Goal: Transaction & Acquisition: Purchase product/service

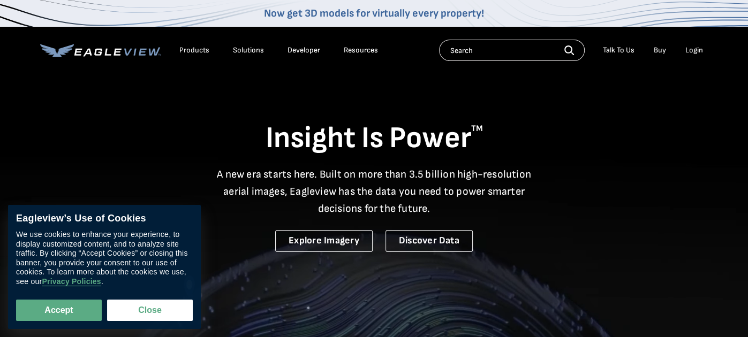
click at [700, 48] on div "Login" at bounding box center [694, 51] width 18 height 10
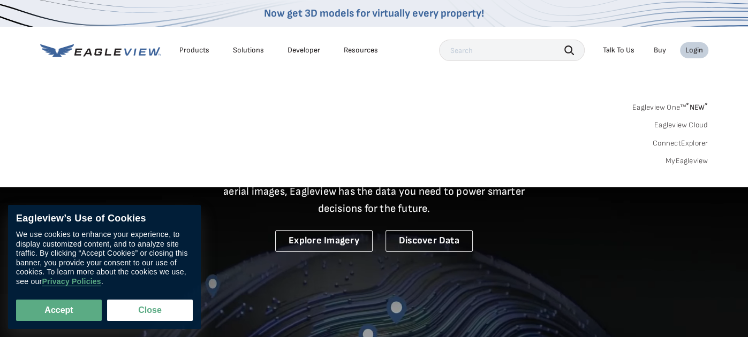
click at [689, 48] on div "Login" at bounding box center [694, 51] width 18 height 10
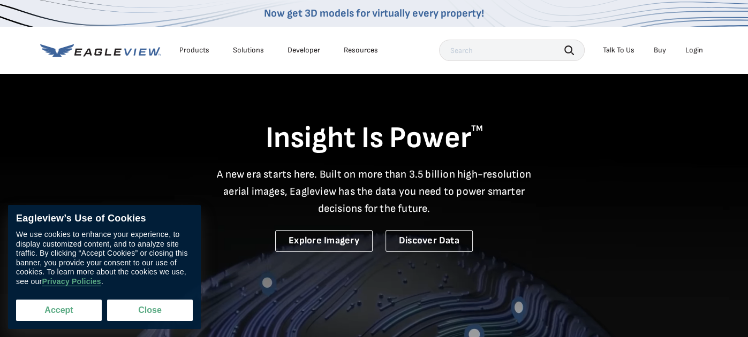
click at [76, 305] on button "Accept" at bounding box center [59, 310] width 86 height 21
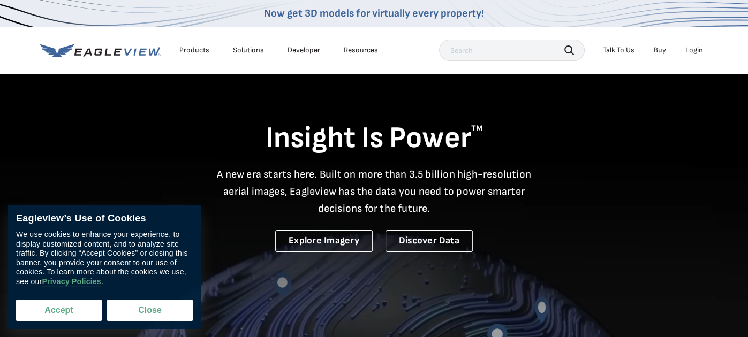
checkbox input "true"
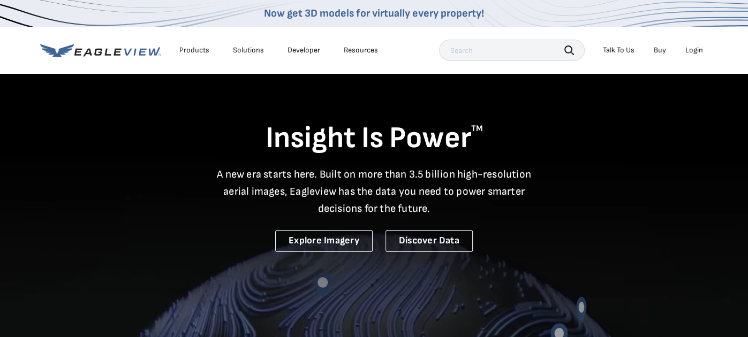
click at [694, 51] on div "Login" at bounding box center [694, 51] width 18 height 10
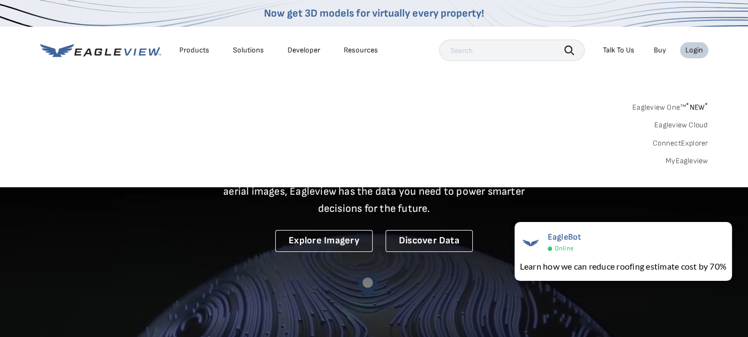
click at [705, 160] on link "MyEagleview" at bounding box center [686, 161] width 43 height 10
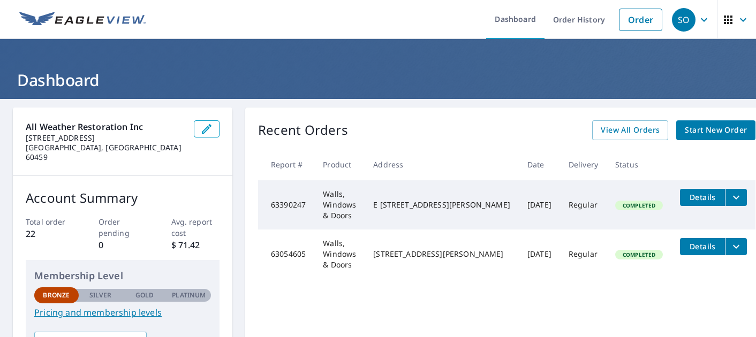
click at [685, 131] on span "Start New Order" at bounding box center [716, 130] width 62 height 13
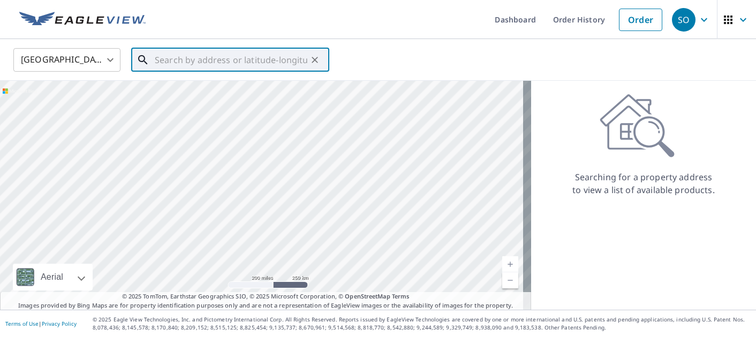
click at [229, 58] on input "text" at bounding box center [231, 60] width 153 height 30
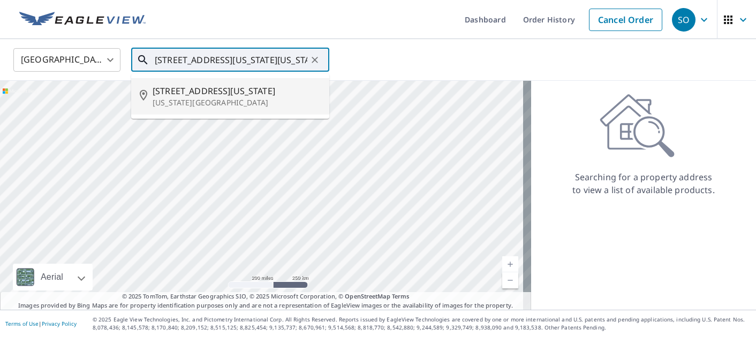
click at [192, 98] on p "Oregon, WI 53575" at bounding box center [237, 102] width 168 height 11
type input "166 Washington St Oregon, WI 53575"
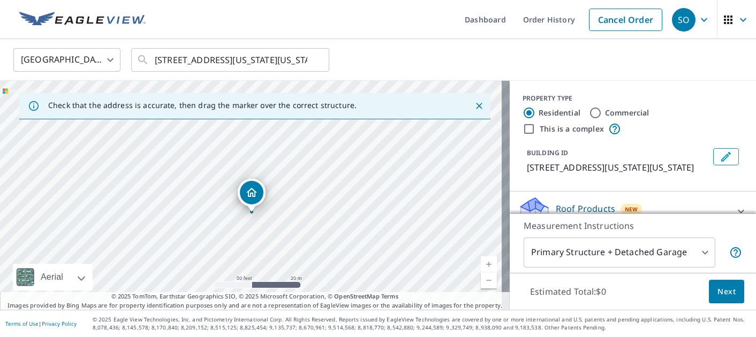
drag, startPoint x: 218, startPoint y: 188, endPoint x: 325, endPoint y: 260, distance: 129.3
click at [325, 260] on div "166 Washington St Oregon, WI 53575" at bounding box center [255, 195] width 510 height 229
drag, startPoint x: 293, startPoint y: 228, endPoint x: 287, endPoint y: 201, distance: 26.8
click at [287, 201] on div "166 Washington St Oregon, WI 53575" at bounding box center [255, 195] width 510 height 229
drag, startPoint x: 247, startPoint y: 171, endPoint x: 246, endPoint y: 177, distance: 6.0
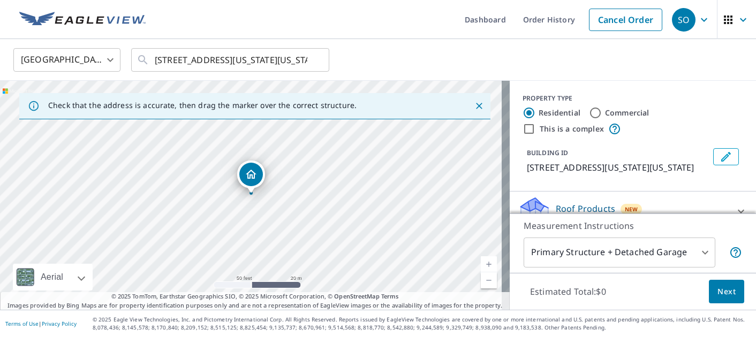
click at [717, 289] on span "Next" at bounding box center [726, 291] width 18 height 13
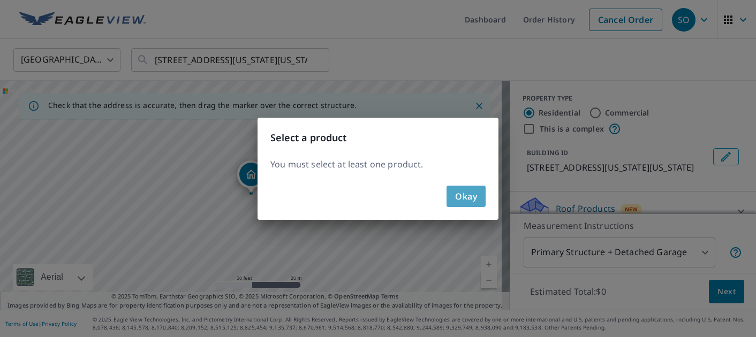
click at [466, 191] on span "Okay" at bounding box center [466, 196] width 22 height 15
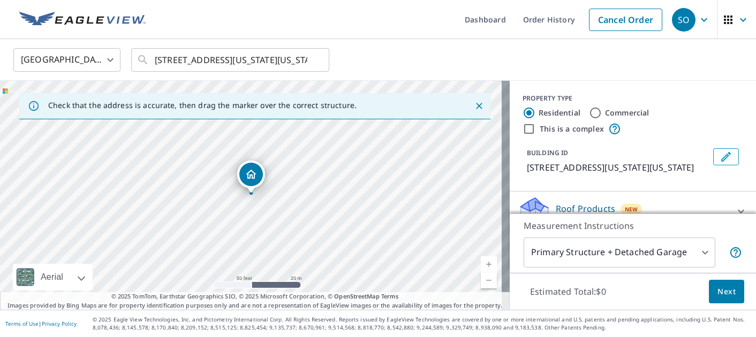
scroll to position [57, 0]
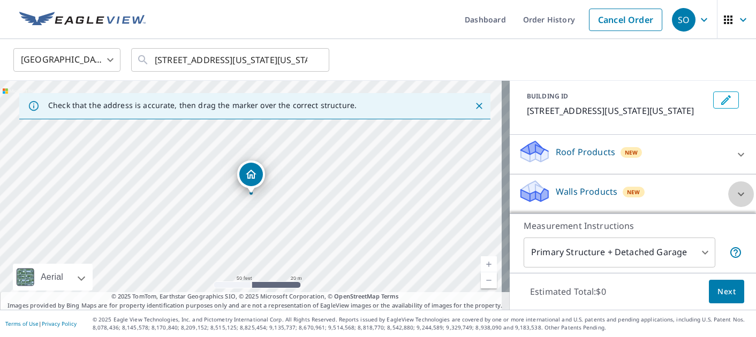
click at [738, 193] on icon at bounding box center [741, 194] width 6 height 4
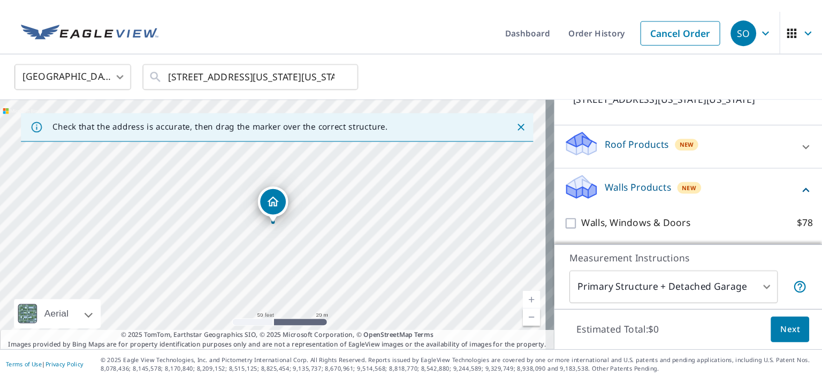
scroll to position [34, 0]
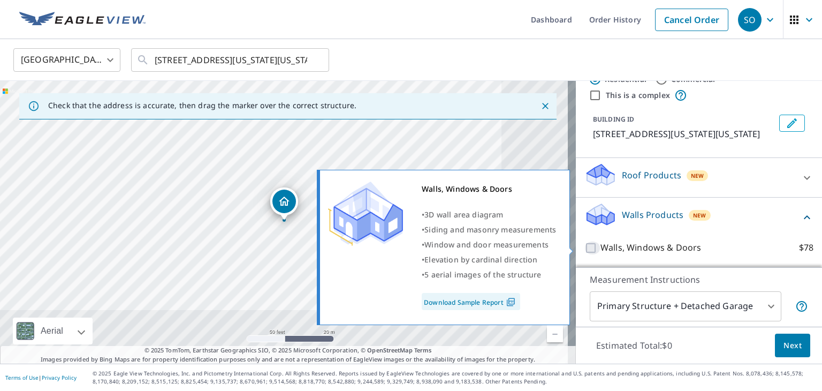
click at [585, 247] on input "Walls, Windows & Doors $78" at bounding box center [593, 247] width 16 height 13
checkbox input "true"
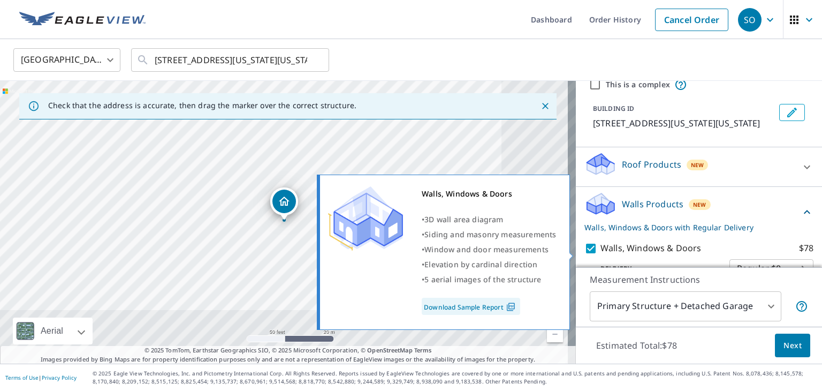
scroll to position [69, 0]
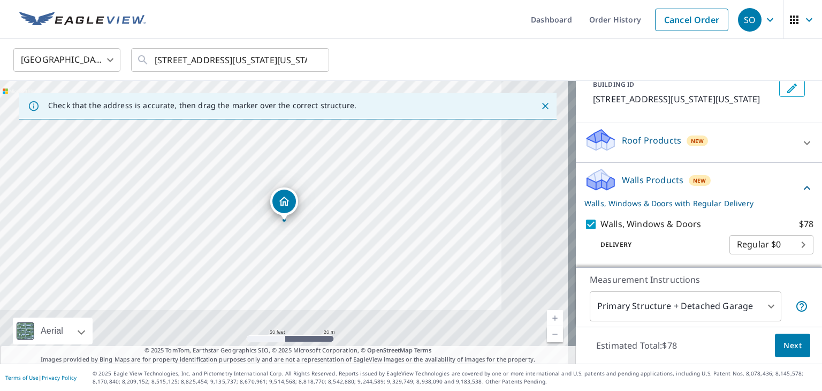
click at [755, 337] on span "Next" at bounding box center [793, 345] width 18 height 13
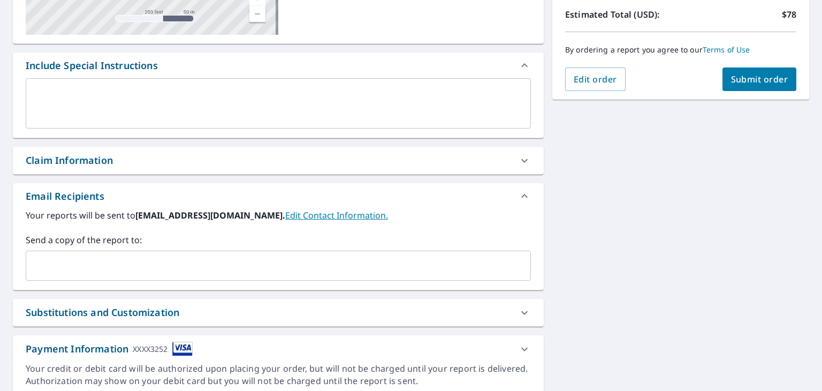
scroll to position [268, 0]
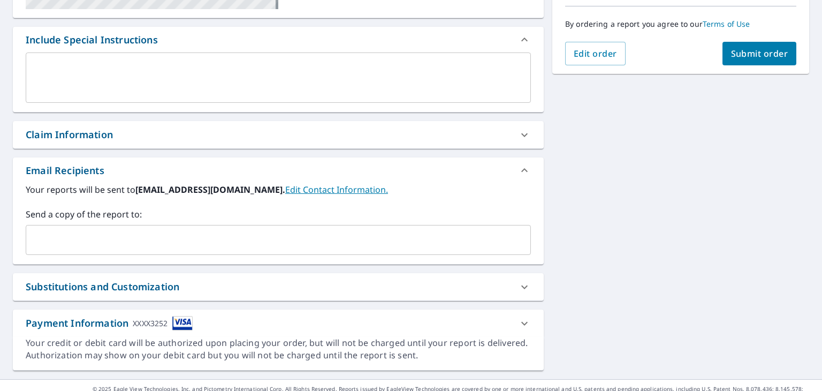
click at [350, 190] on link "Edit Contact Information." at bounding box center [336, 190] width 103 height 12
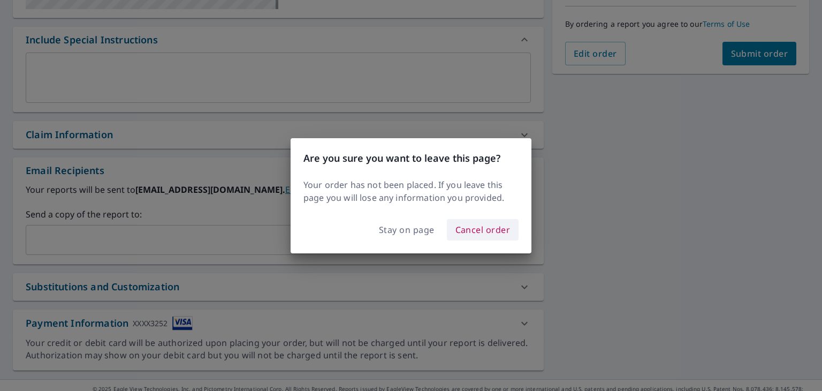
click at [470, 230] on span "Cancel order" at bounding box center [483, 229] width 55 height 15
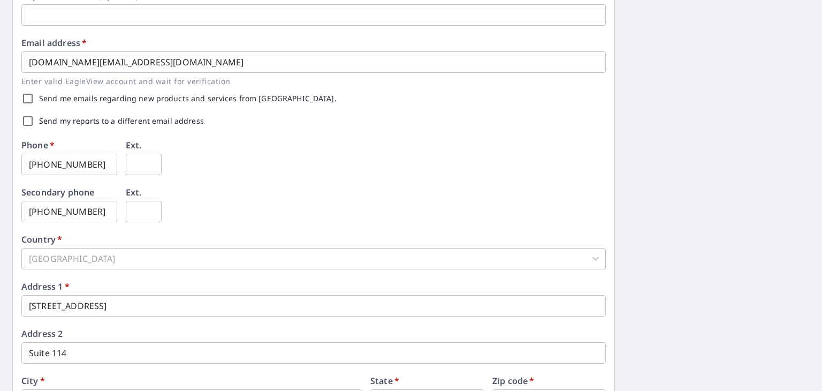
scroll to position [268, 0]
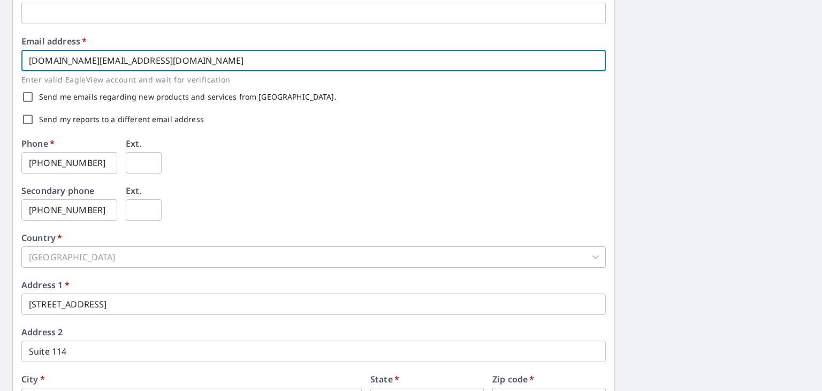
drag, startPoint x: 162, startPoint y: 60, endPoint x: 0, endPoint y: 63, distance: 162.2
click at [0, 63] on div "First name   * Samia ​ Last name   * Othman ​ Company name   * All Weather Rest…" at bounding box center [411, 144] width 822 height 627
type input "awrestimating@gmail.com"
click at [29, 96] on input "Send me emails regarding new products and services from EagleView." at bounding box center [28, 97] width 22 height 22
checkbox input "true"
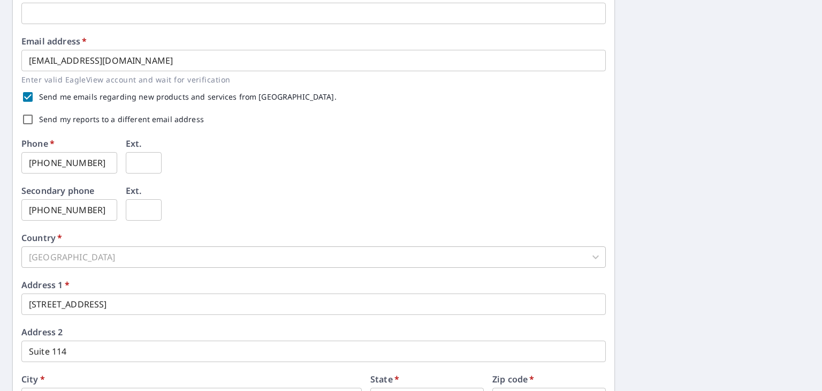
click at [236, 170] on div "Phone   * 404-337-0922 ​ Ext. ​" at bounding box center [313, 162] width 585 height 47
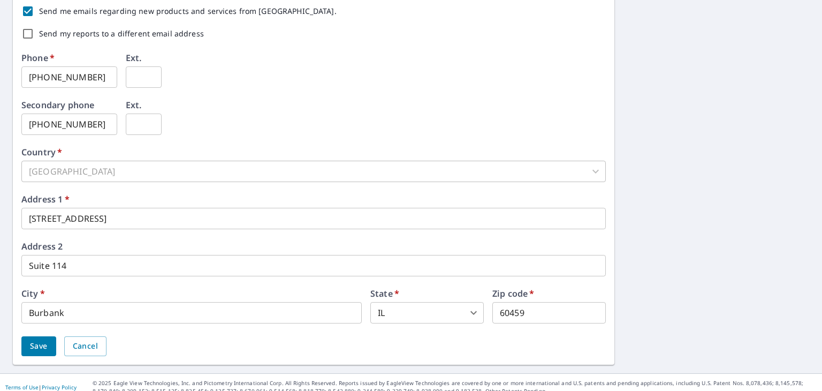
scroll to position [362, 0]
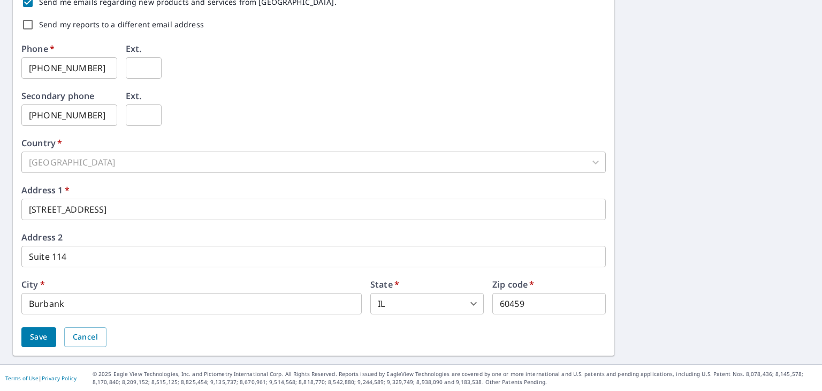
click at [40, 335] on span "Save" at bounding box center [39, 336] width 18 height 13
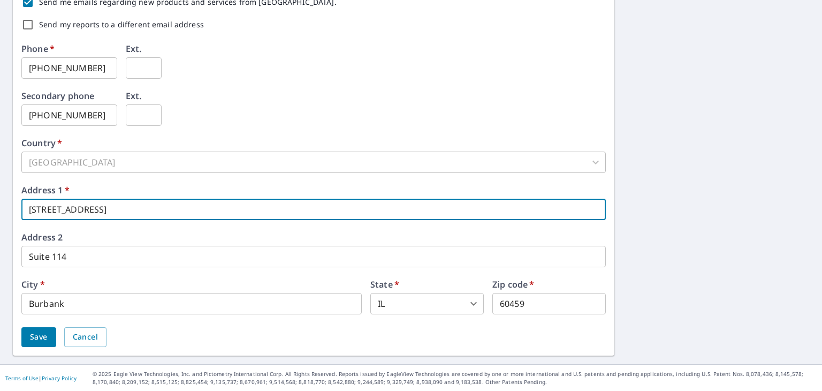
drag, startPoint x: 131, startPoint y: 206, endPoint x: 0, endPoint y: 207, distance: 130.6
click at [0, 207] on div "First name   * Samia ​ Last name   * Othman ​ Company name   * All Weather Rest…" at bounding box center [411, 50] width 822 height 627
type input "5336 W Foster Ave"
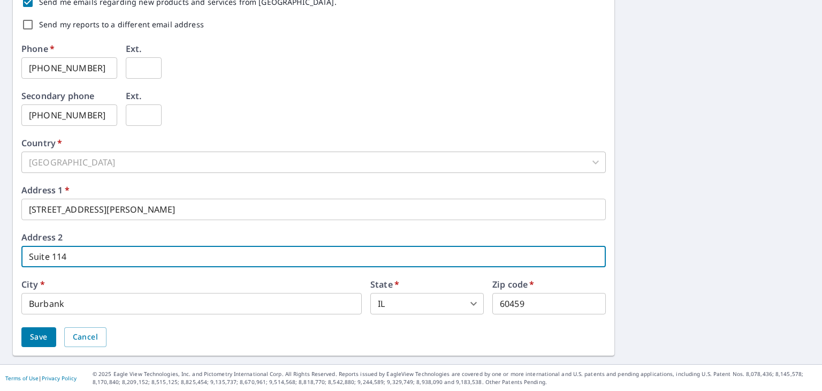
drag, startPoint x: 86, startPoint y: 260, endPoint x: 26, endPoint y: 262, distance: 59.4
click at [26, 262] on input "Suite 114" at bounding box center [313, 256] width 585 height 21
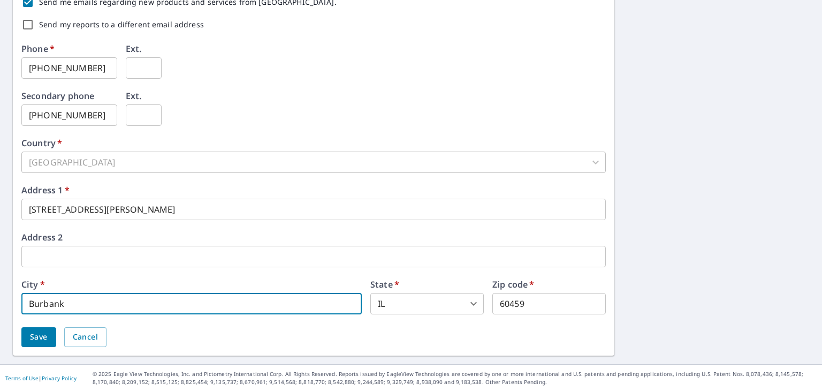
drag, startPoint x: 109, startPoint y: 304, endPoint x: 0, endPoint y: 298, distance: 108.8
click at [0, 298] on div "First name   * Samia ​ Last name   * Othman ​ Company name   * All Weather Rest…" at bounding box center [411, 50] width 822 height 627
type input "Chicago"
click at [557, 302] on input "60459" at bounding box center [548, 303] width 113 height 21
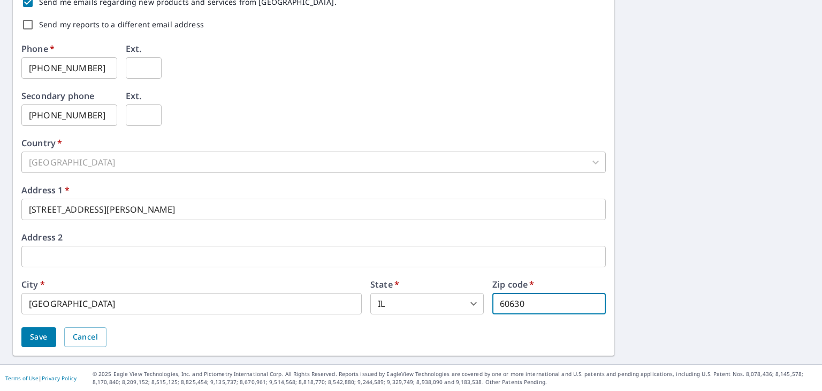
type input "60630"
click at [30, 337] on span "Save" at bounding box center [39, 336] width 18 height 13
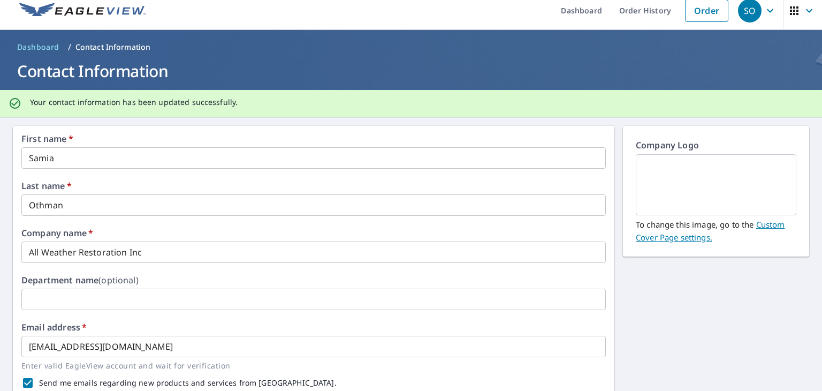
scroll to position [0, 0]
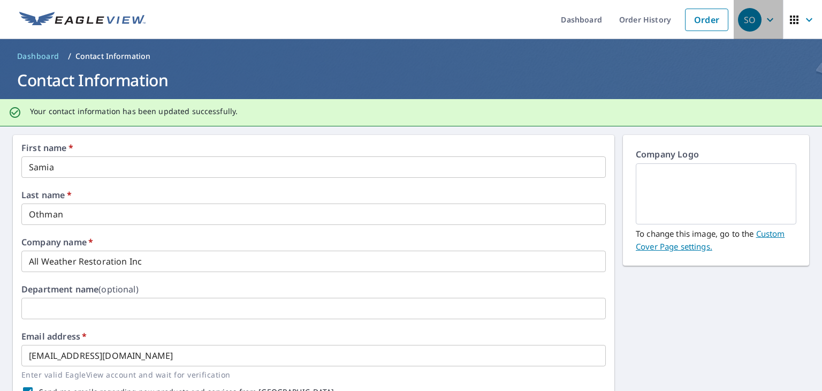
click at [755, 20] on icon "button" at bounding box center [770, 20] width 6 height 4
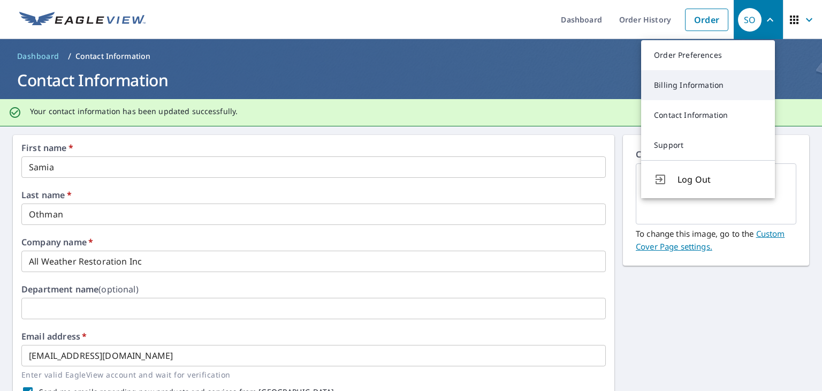
click at [709, 88] on link "Billing Information" at bounding box center [708, 85] width 134 height 30
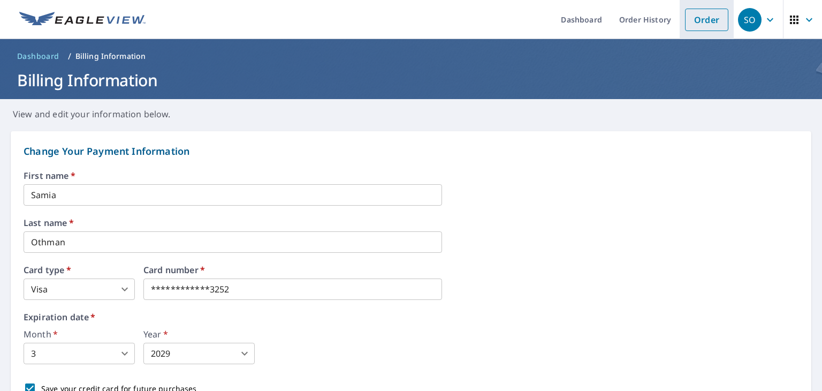
click at [695, 18] on link "Order" at bounding box center [706, 20] width 43 height 22
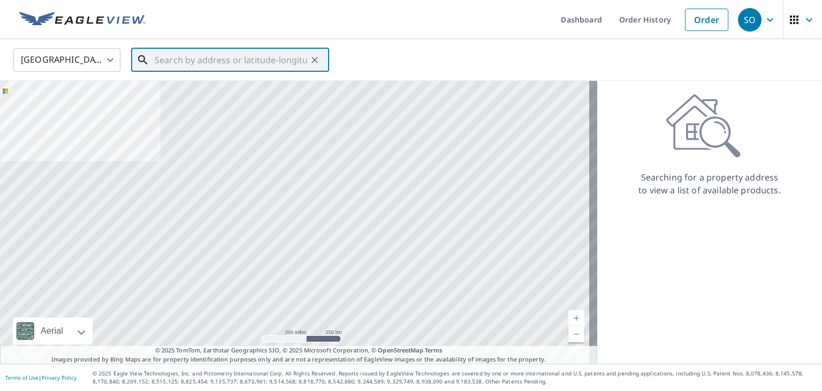
click at [246, 58] on input "text" at bounding box center [231, 60] width 153 height 30
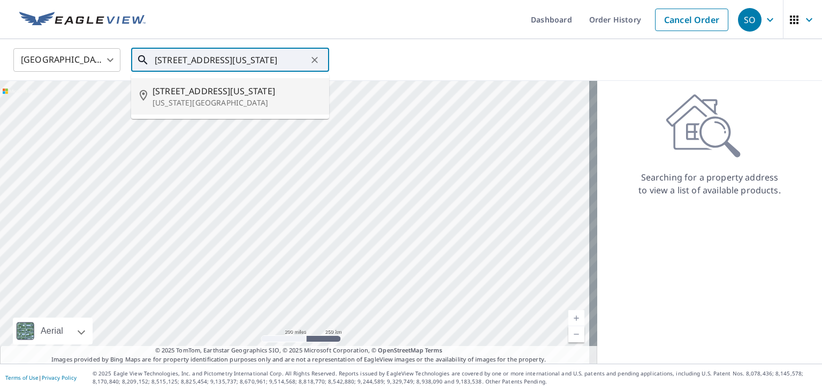
click at [201, 102] on p "Oregon, WI 53575" at bounding box center [237, 102] width 168 height 11
type input "166 Washington St Oregon, WI 53575"
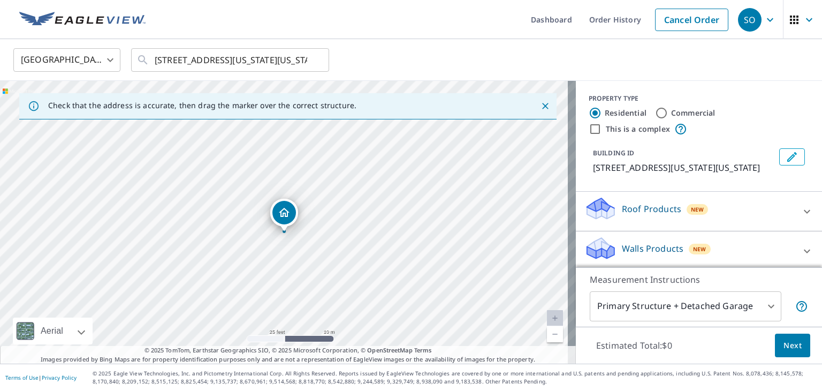
drag, startPoint x: 286, startPoint y: 202, endPoint x: 286, endPoint y: 211, distance: 9.6
click at [755, 248] on icon at bounding box center [807, 251] width 13 height 13
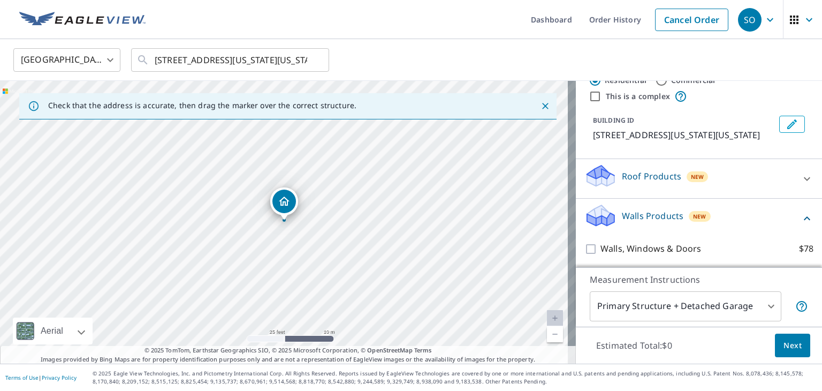
scroll to position [34, 0]
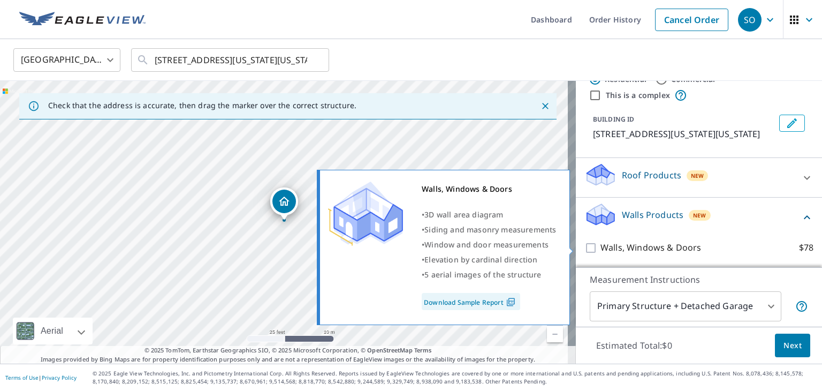
click at [585, 247] on input "Walls, Windows & Doors $78" at bounding box center [593, 247] width 16 height 13
checkbox input "true"
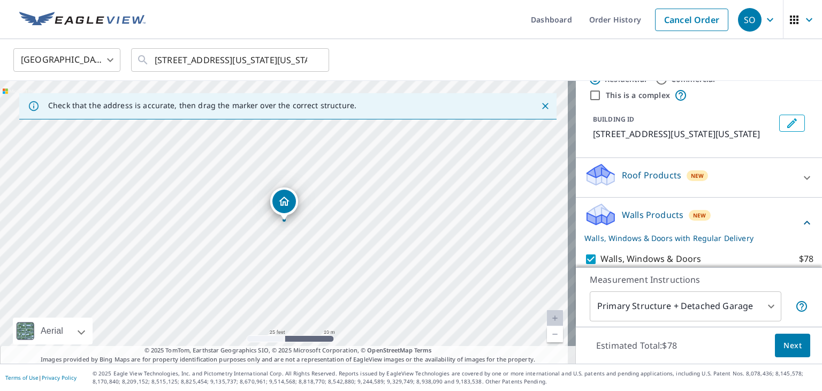
click at [755, 337] on span "Next" at bounding box center [793, 345] width 18 height 13
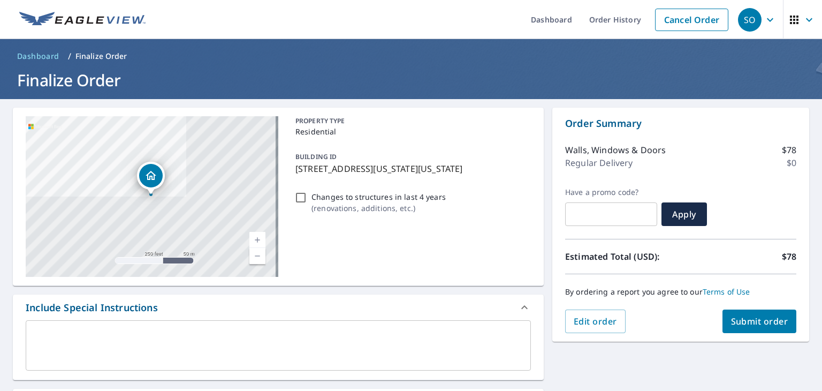
click at [755, 319] on span "Submit order" at bounding box center [759, 321] width 57 height 12
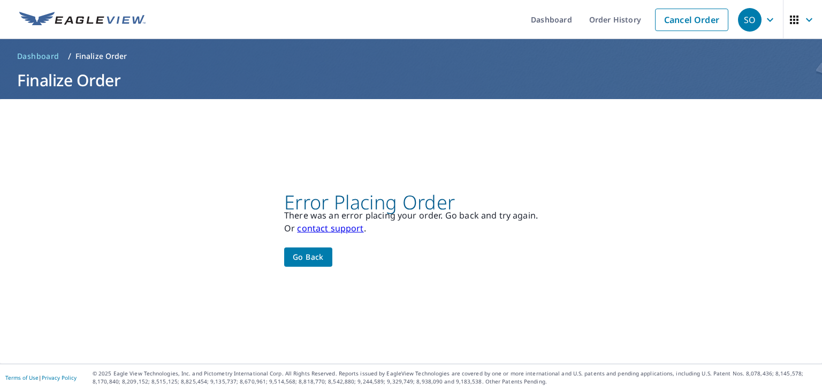
click at [306, 260] on span "Go back" at bounding box center [308, 257] width 31 height 13
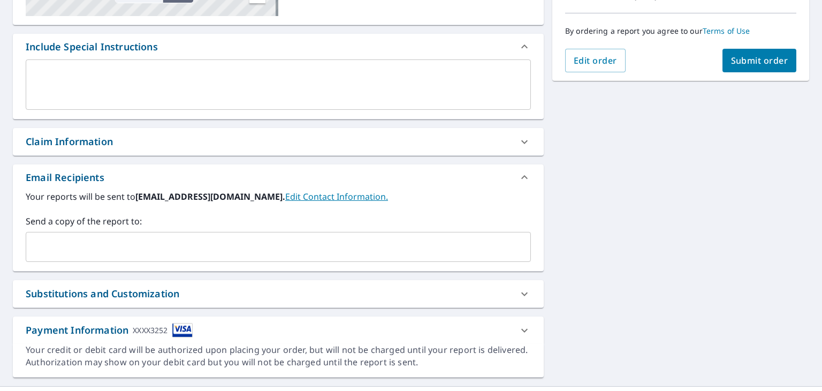
scroll to position [268, 0]
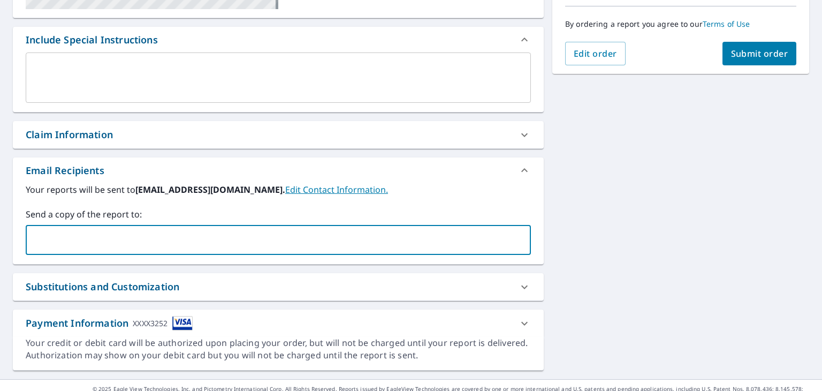
click at [258, 237] on input "text" at bounding box center [271, 240] width 480 height 20
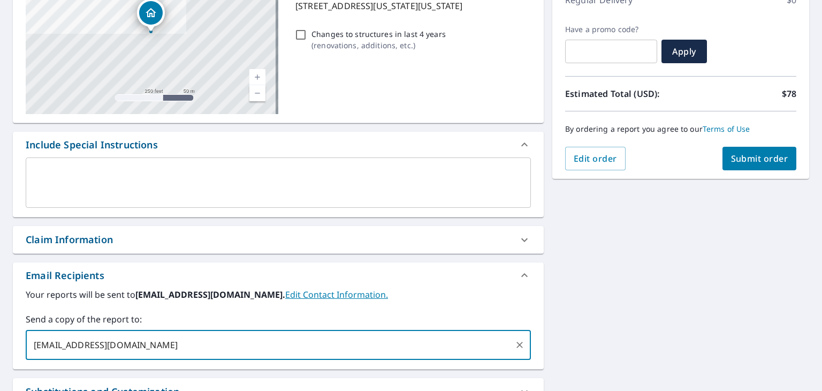
scroll to position [69, 0]
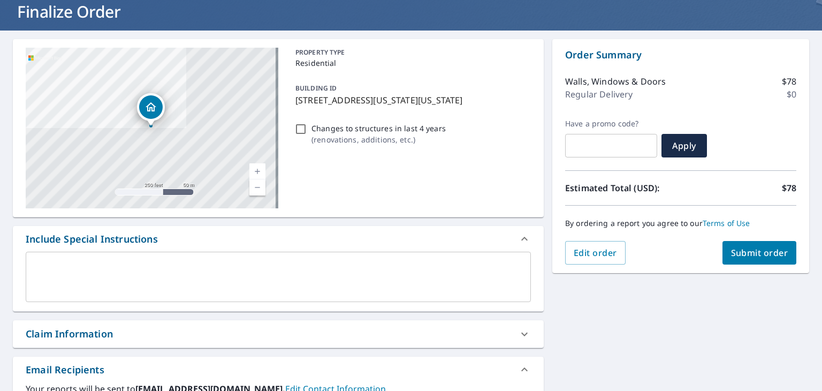
type input "awrestimating@gmail.com"
click at [734, 249] on span "Submit order" at bounding box center [759, 253] width 57 height 12
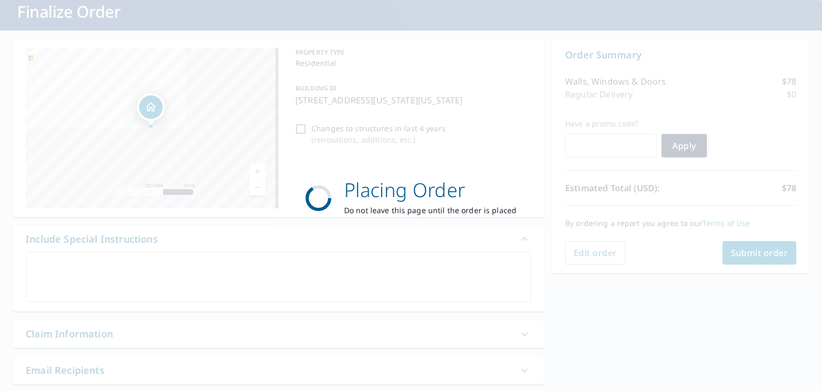
scroll to position [0, 0]
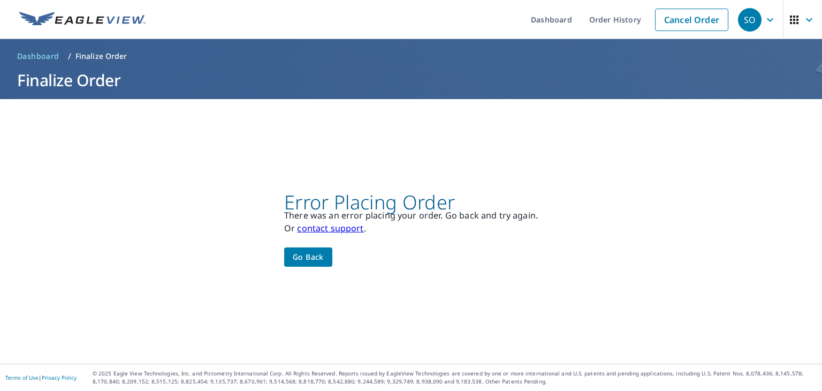
click at [303, 262] on span "Go back" at bounding box center [308, 257] width 31 height 13
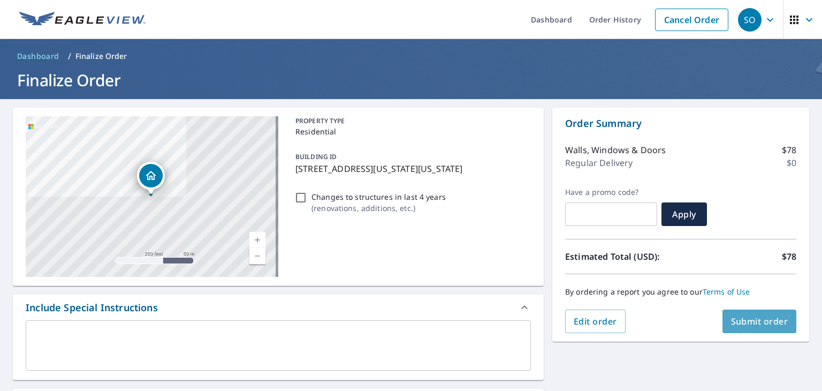
click at [741, 324] on span "Submit order" at bounding box center [759, 321] width 57 height 12
